Goal: Task Accomplishment & Management: Manage account settings

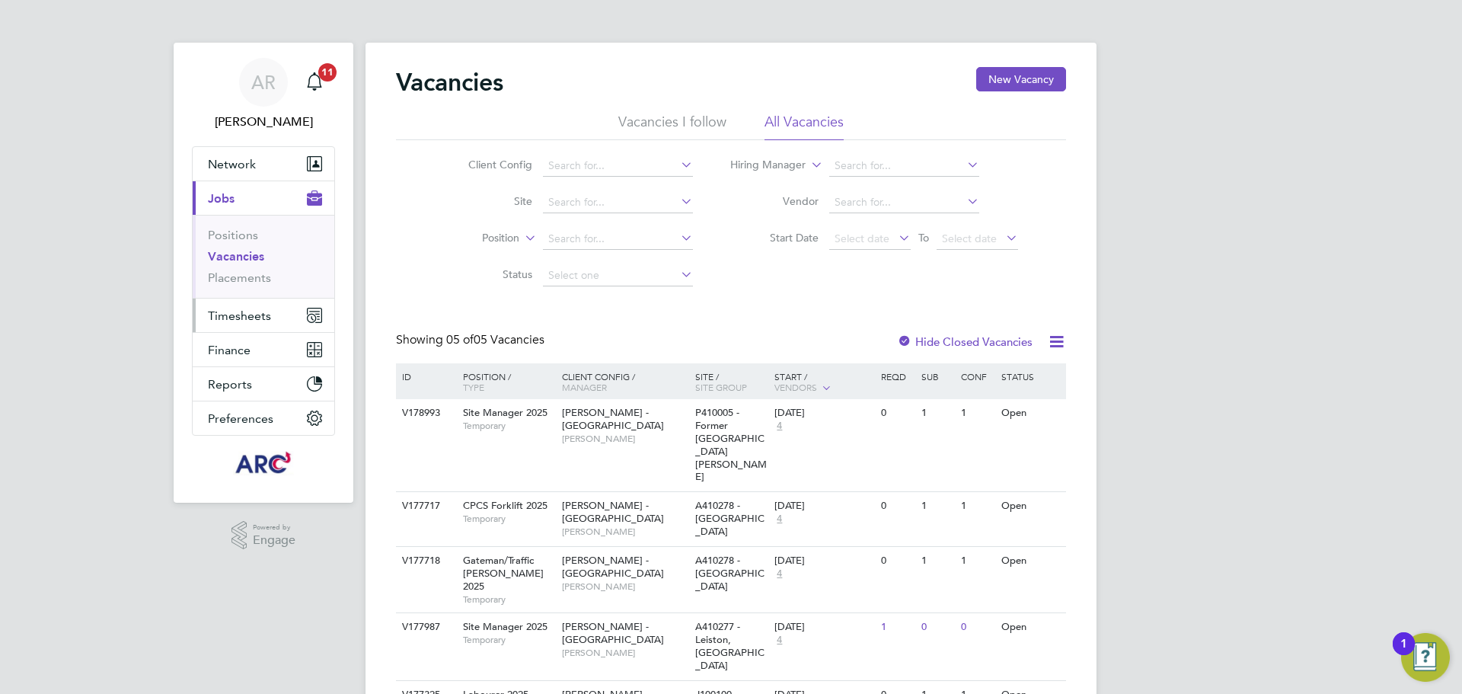
click at [253, 315] on span "Timesheets" at bounding box center [239, 315] width 63 height 14
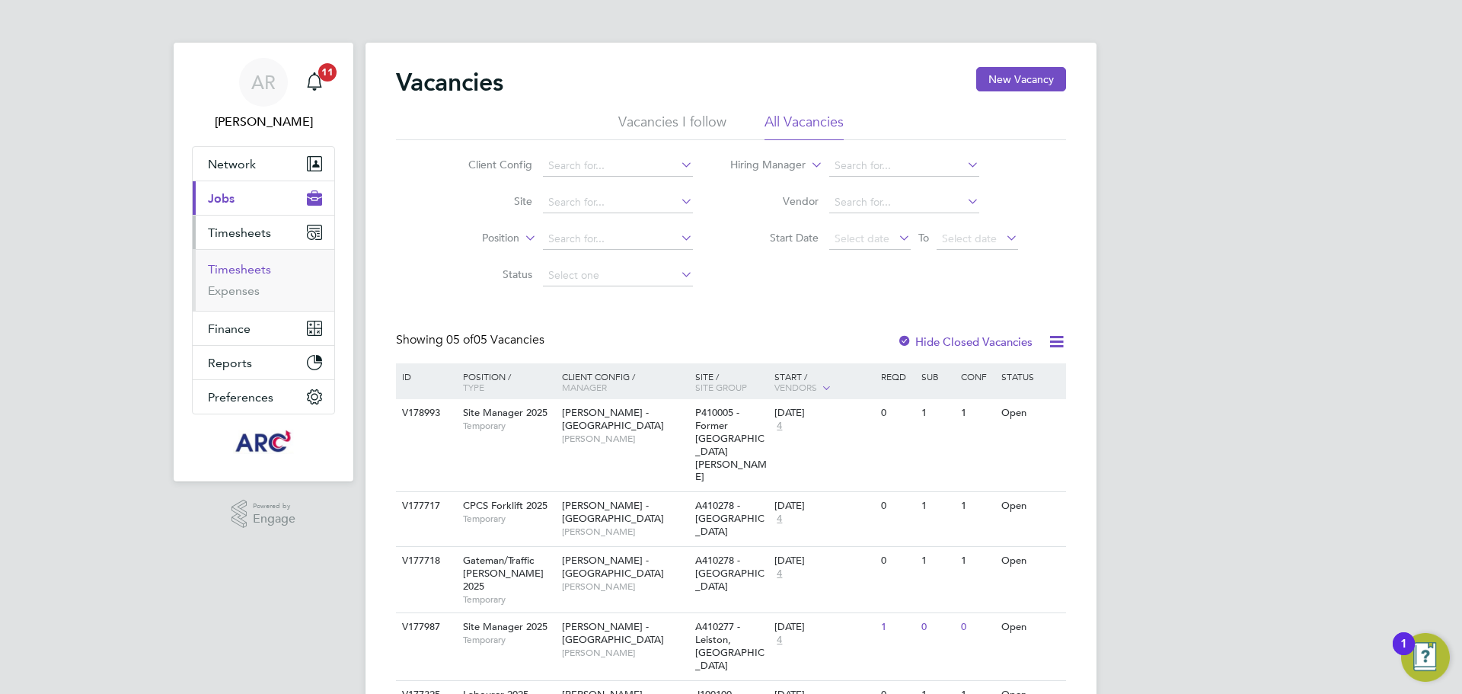
click at [246, 264] on link "Timesheets" at bounding box center [239, 269] width 63 height 14
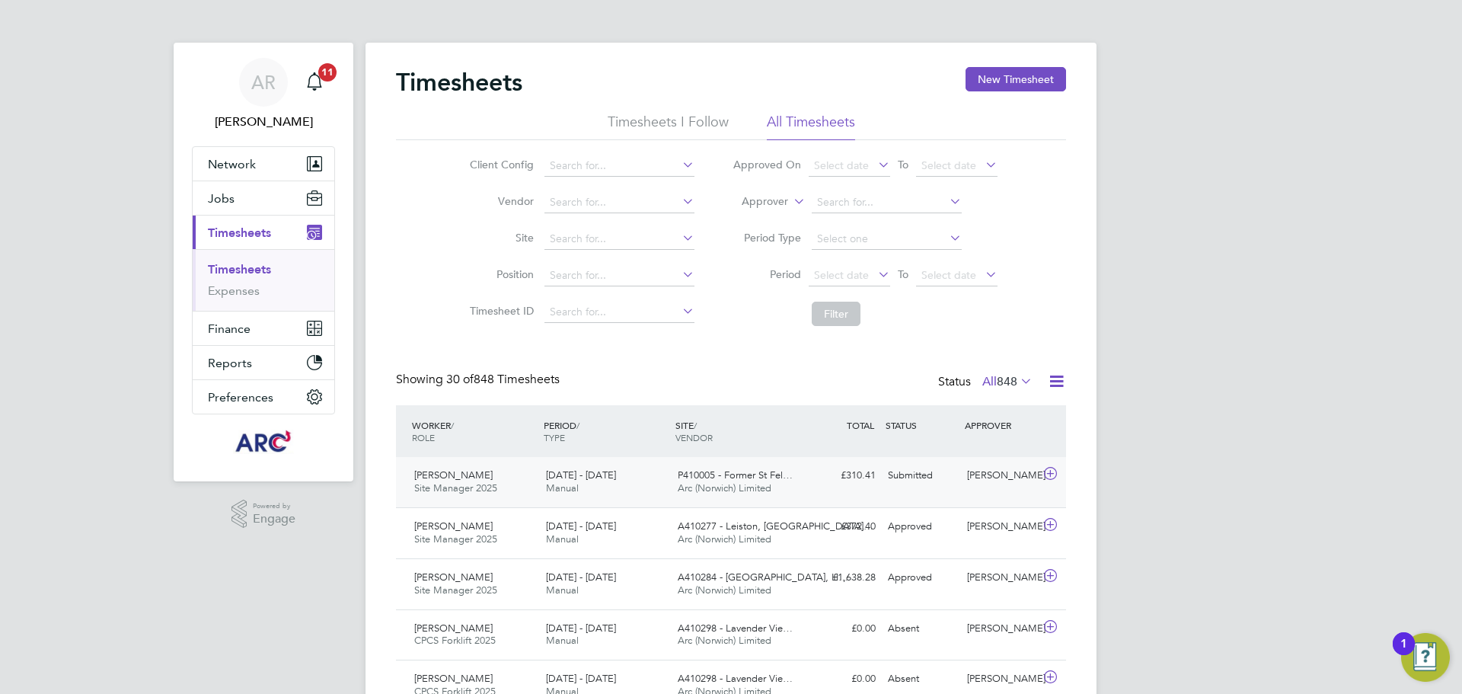
click at [885, 463] on div "Submitted" at bounding box center [921, 475] width 79 height 25
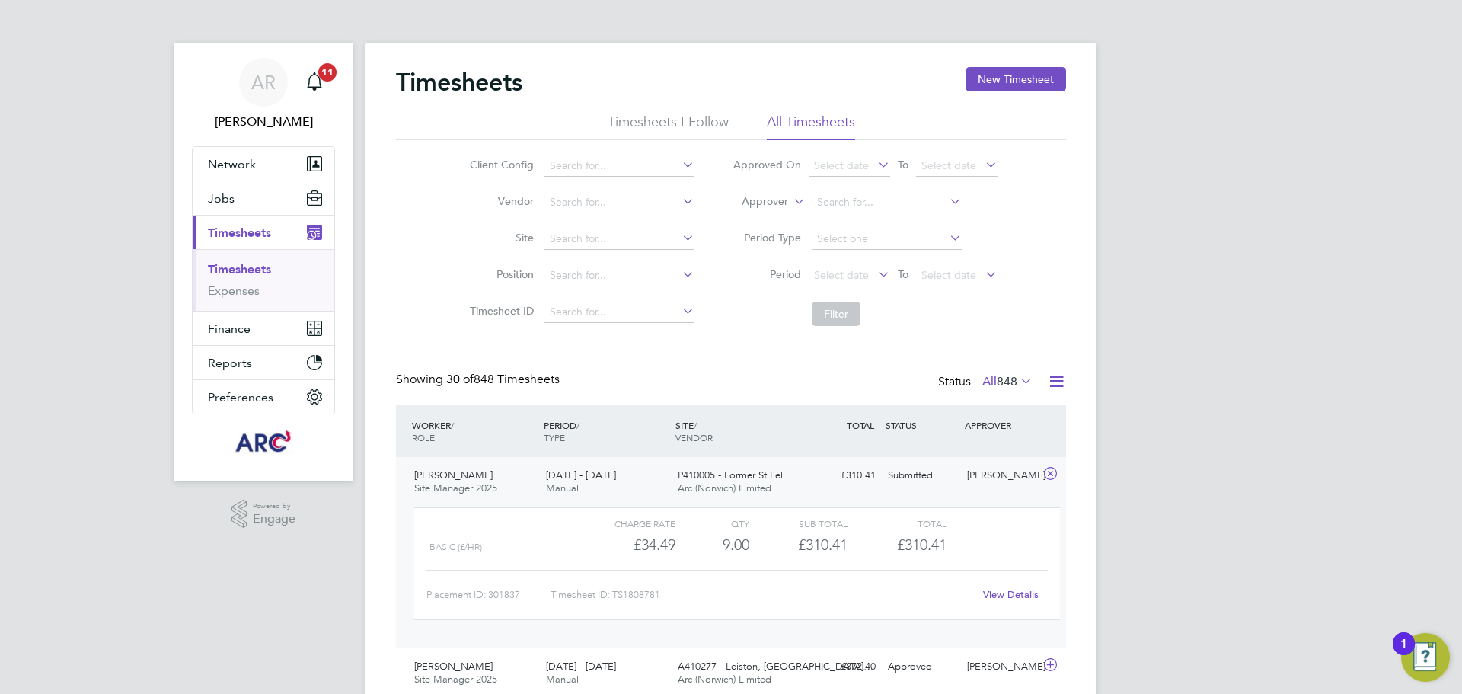
click at [1023, 596] on link "View Details" at bounding box center [1011, 594] width 56 height 13
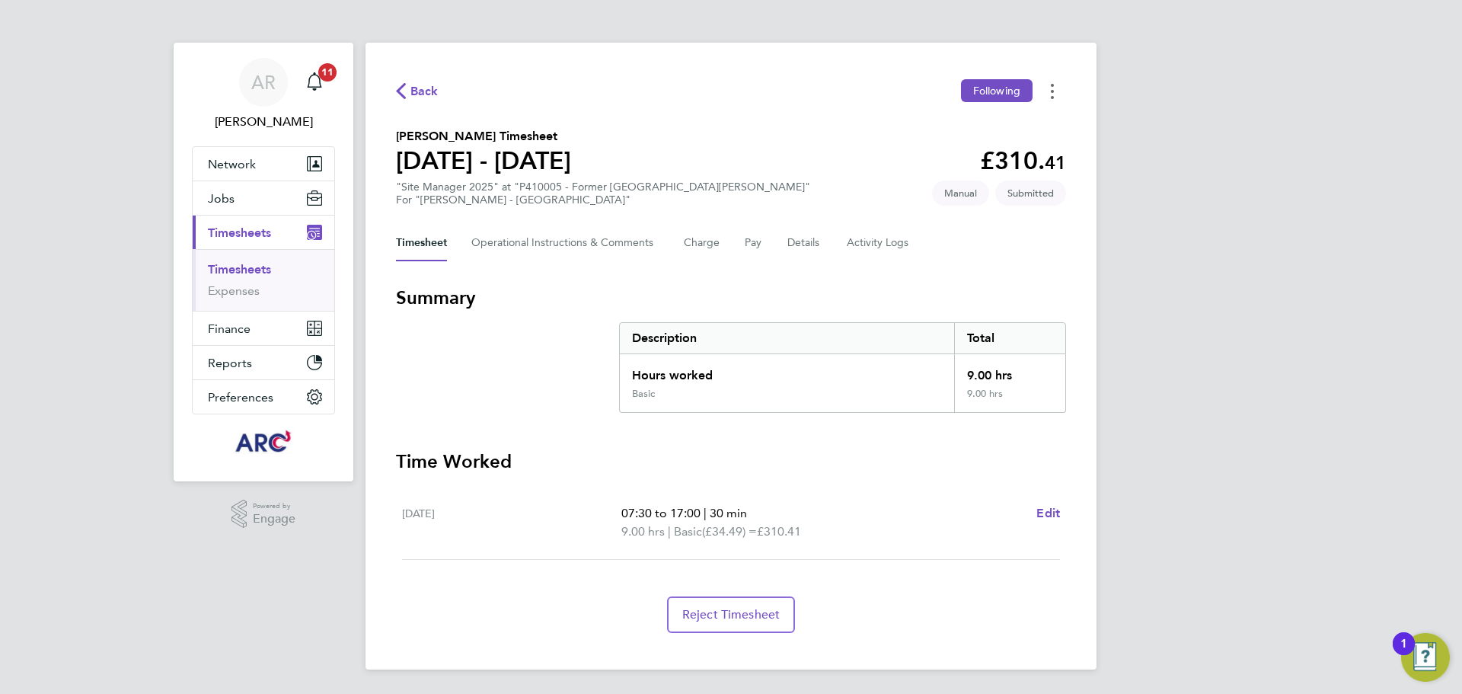
click at [1059, 92] on button "Timesheets Menu" at bounding box center [1052, 91] width 27 height 24
click at [1323, 156] on div "AR Abbie Ross Notifications 11 Applications: Network Team Members Businesses Si…" at bounding box center [731, 347] width 1462 height 694
click at [1062, 515] on ul "Fri 22 Aug 07:30 to 17:00 | 30 min 9.00 hrs | Basic (£34.49) = £310.41 Edit" at bounding box center [731, 523] width 670 height 74
click at [1043, 509] on span "Edit" at bounding box center [1048, 513] width 24 height 14
select select "30"
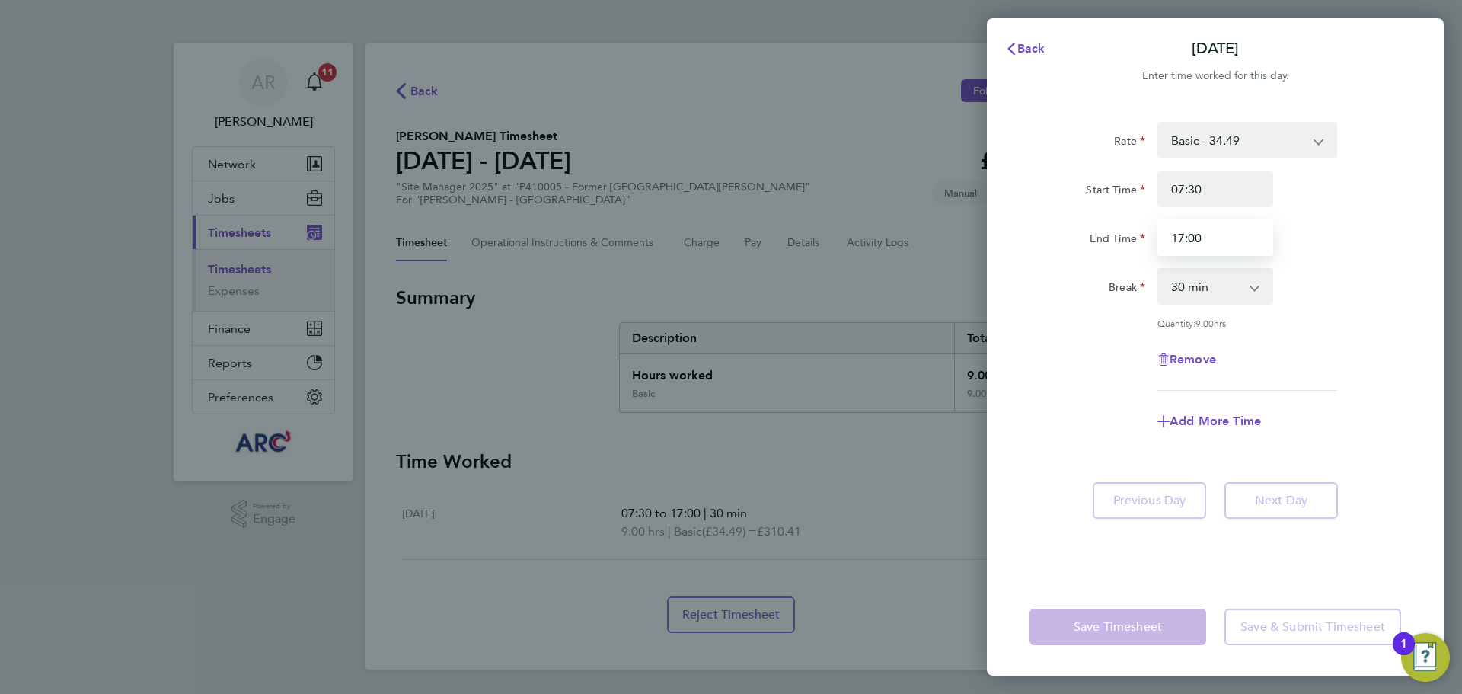
click at [1236, 246] on input "17:00" at bounding box center [1216, 237] width 116 height 37
type input "17:30"
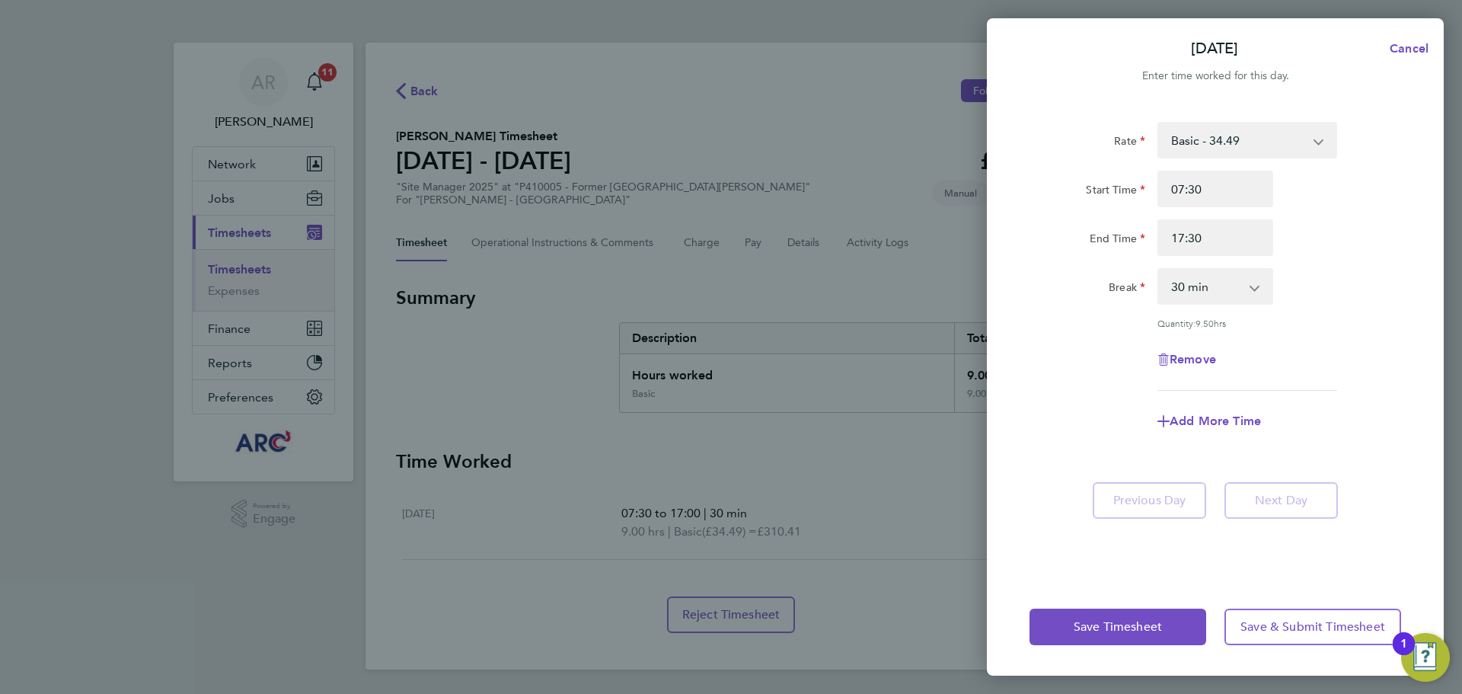
click at [1367, 283] on div "Break 0 min 15 min 30 min 45 min 60 min 75 min 90 min" at bounding box center [1216, 286] width 384 height 37
click at [1285, 634] on span "Save & Submit Timesheet" at bounding box center [1313, 626] width 145 height 15
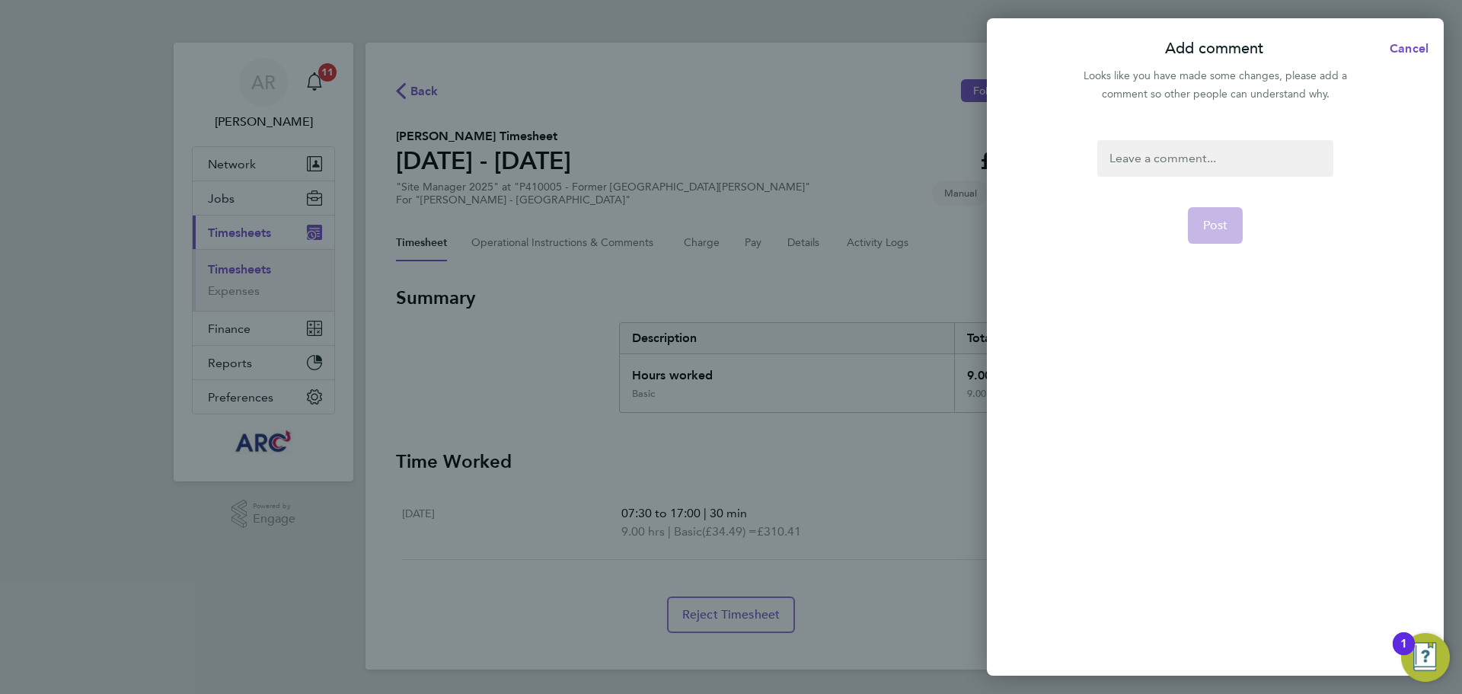
click at [1205, 151] on div at bounding box center [1214, 158] width 235 height 37
click at [1181, 164] on div at bounding box center [1214, 158] width 235 height 37
click at [1186, 226] on form "updated hours Post" at bounding box center [1215, 312] width 248 height 345
click at [1234, 223] on button "Post" at bounding box center [1216, 225] width 56 height 37
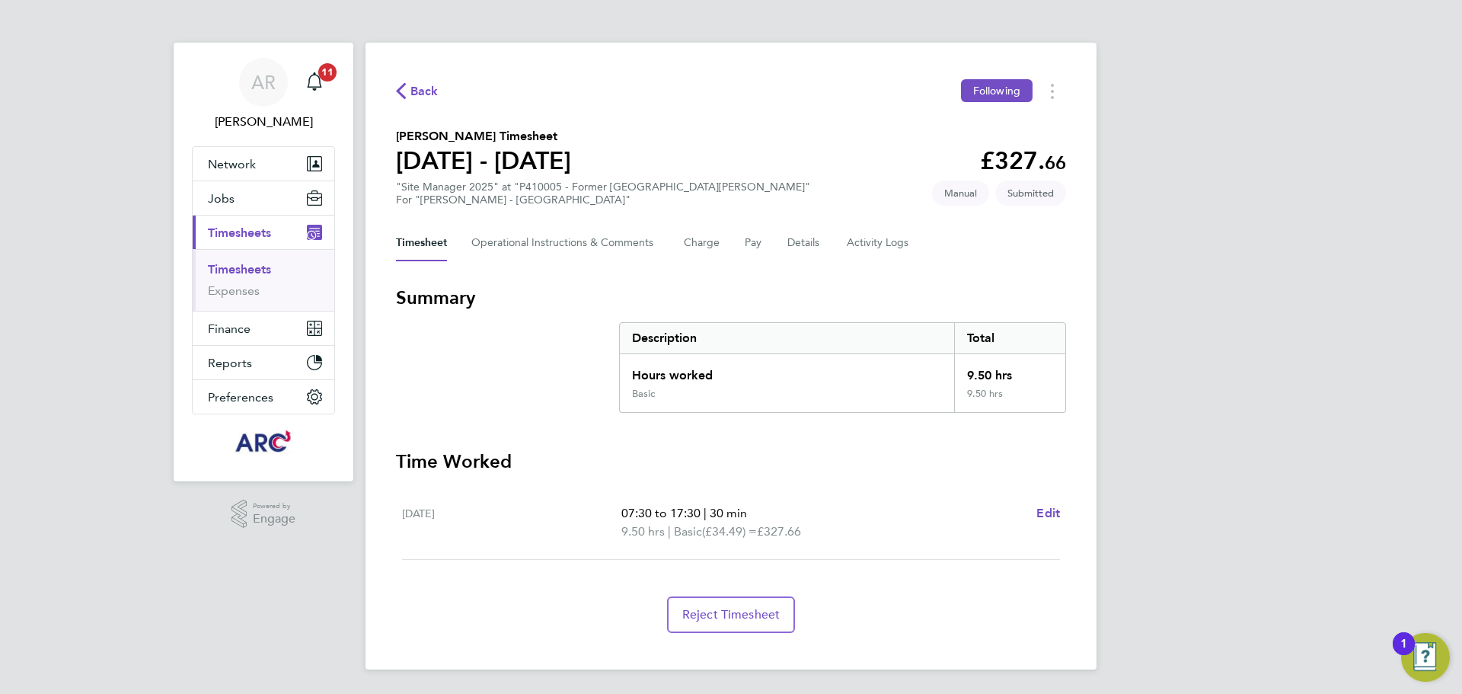
click at [249, 260] on ul "Timesheets Expenses" at bounding box center [264, 280] width 142 height 62
click at [248, 262] on link "Timesheets" at bounding box center [239, 269] width 63 height 14
